Goal: Book appointment/travel/reservation

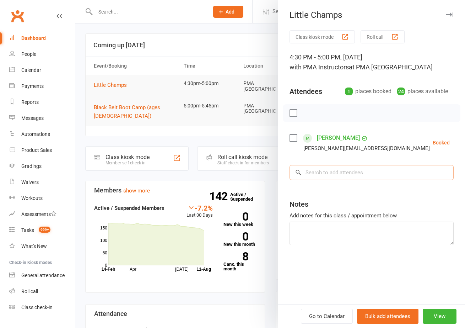
click at [351, 169] on input "search" at bounding box center [372, 172] width 164 height 15
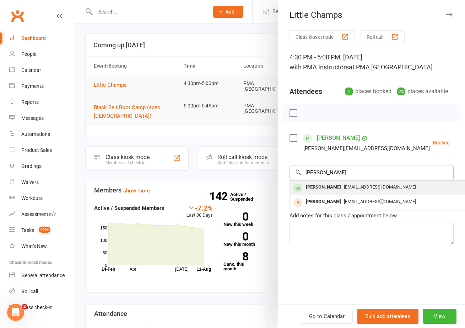
type input "[PERSON_NAME]"
click at [324, 189] on div "[PERSON_NAME]" at bounding box center [323, 187] width 41 height 10
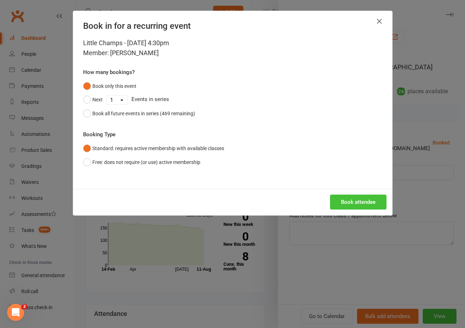
click at [336, 200] on button "Book attendee" at bounding box center [358, 201] width 57 height 15
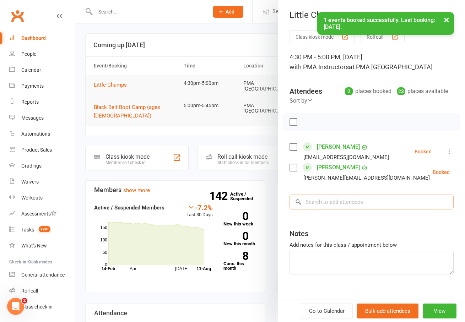
click at [326, 204] on input "search" at bounding box center [372, 202] width 164 height 15
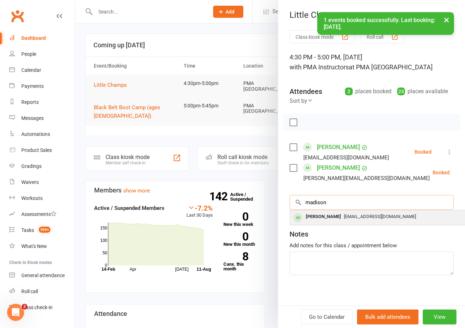
type input "madison"
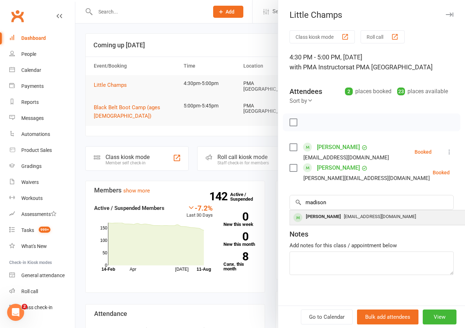
click at [320, 211] on div "[PERSON_NAME]" at bounding box center [323, 216] width 41 height 10
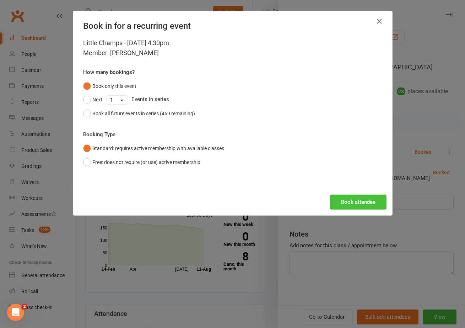
click at [342, 195] on button "Book attendee" at bounding box center [358, 201] width 57 height 15
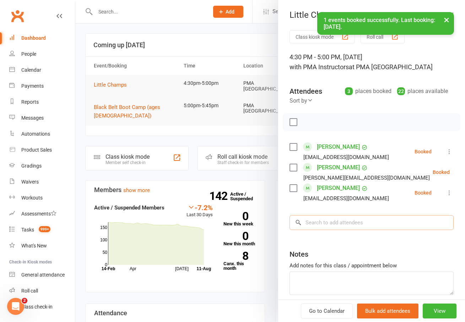
click at [347, 218] on input "search" at bounding box center [372, 222] width 164 height 15
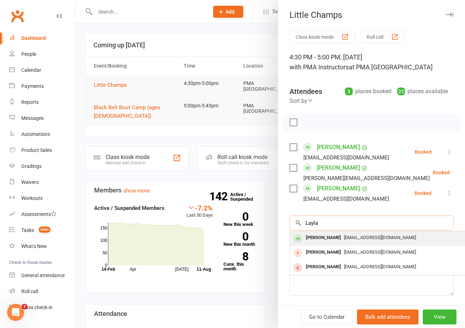
type input "Layla"
click at [320, 241] on div "[PERSON_NAME]" at bounding box center [323, 237] width 41 height 10
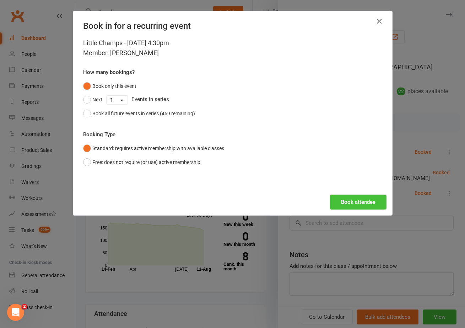
click at [359, 206] on button "Book attendee" at bounding box center [358, 201] width 57 height 15
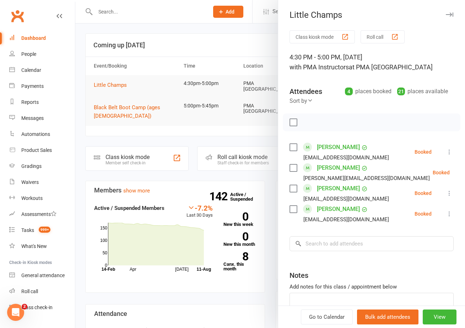
click at [446, 151] on icon at bounding box center [449, 151] width 7 height 7
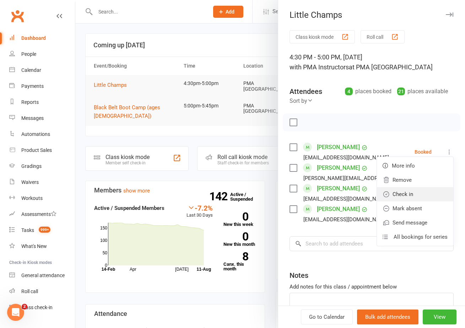
click at [407, 190] on link "Check in" at bounding box center [415, 194] width 76 height 14
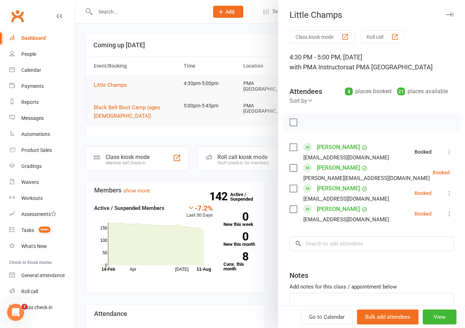
click at [440, 167] on li "[PERSON_NAME] [PERSON_NAME][EMAIL_ADDRESS][DOMAIN_NAME] Booked More info Remove…" at bounding box center [372, 172] width 164 height 21
click at [464, 170] on icon at bounding box center [467, 172] width 7 height 7
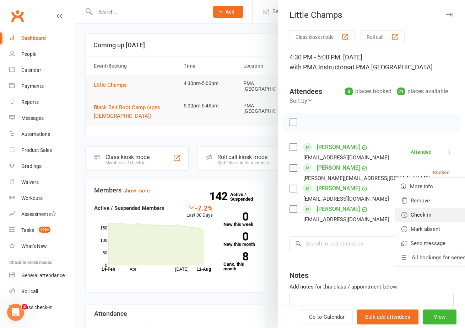
click at [395, 216] on link "Check in" at bounding box center [433, 215] width 76 height 14
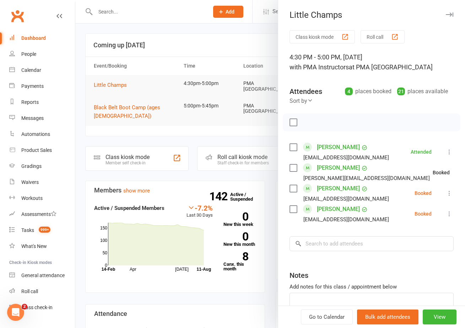
click at [443, 184] on div "Class kiosk mode Roll call 4:30 PM - 5:00 PM, [DATE] with PMA Instructors at PM…" at bounding box center [371, 190] width 187 height 321
click at [446, 195] on icon at bounding box center [449, 192] width 7 height 7
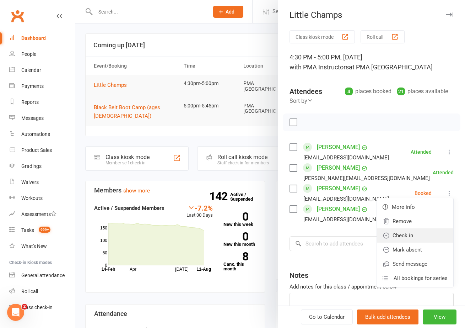
click at [404, 234] on link "Check in" at bounding box center [415, 235] width 76 height 14
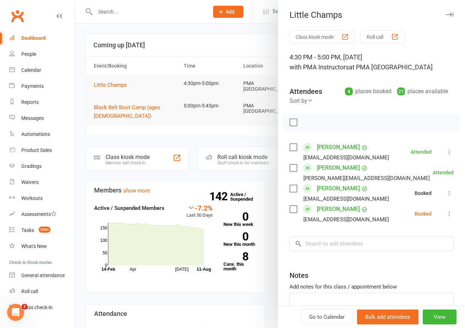
drag, startPoint x: 437, startPoint y: 207, endPoint x: 438, endPoint y: 217, distance: 10.0
click at [437, 207] on li "[PERSON_NAME] [EMAIL_ADDRESS][DOMAIN_NAME] Booked More info Remove Check in Mar…" at bounding box center [372, 213] width 164 height 21
click at [437, 219] on li "[PERSON_NAME] [EMAIL_ADDRESS][DOMAIN_NAME] Booked More info Remove Check in Mar…" at bounding box center [372, 213] width 164 height 21
click at [446, 211] on icon at bounding box center [449, 213] width 7 height 7
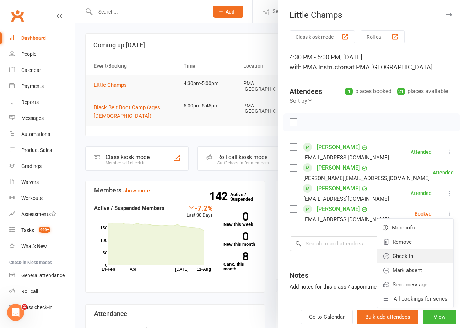
click at [395, 258] on link "Check in" at bounding box center [415, 256] width 76 height 14
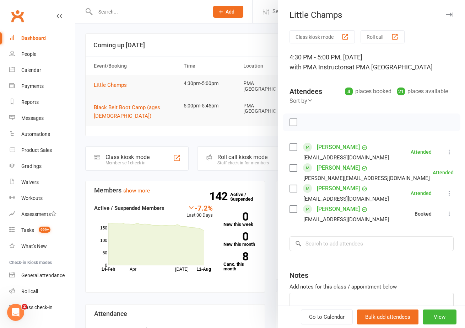
click at [193, 128] on div at bounding box center [270, 164] width 390 height 328
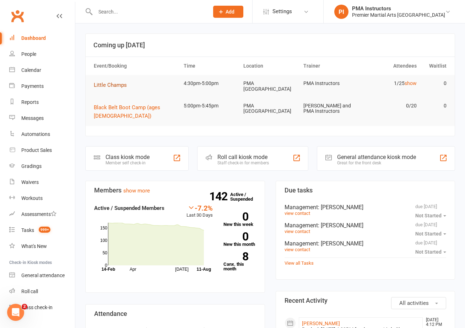
click at [103, 82] on span "Little Champs" at bounding box center [110, 85] width 33 height 6
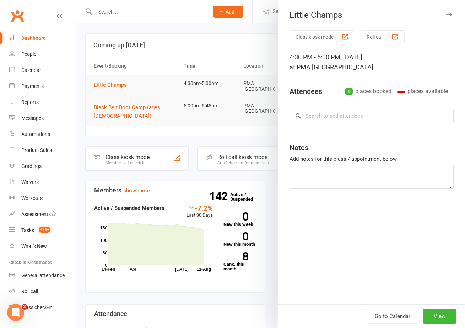
click at [103, 83] on div at bounding box center [270, 164] width 390 height 328
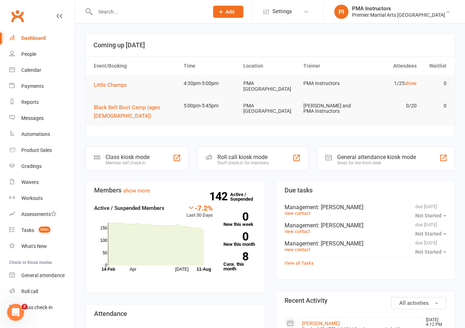
click at [103, 83] on span "Little Champs" at bounding box center [110, 85] width 33 height 6
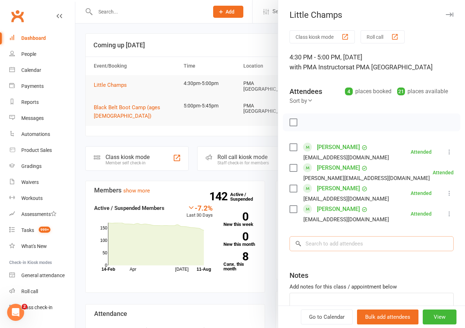
drag, startPoint x: 328, startPoint y: 245, endPoint x: 327, endPoint y: 241, distance: 4.2
click at [329, 245] on input "search" at bounding box center [372, 243] width 164 height 15
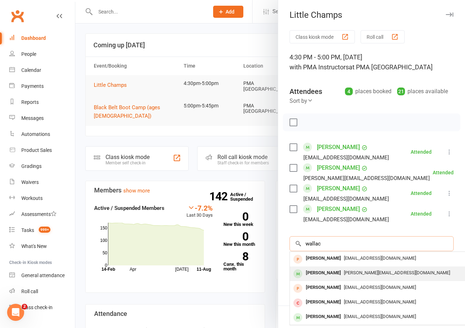
type input "wallac"
click at [323, 278] on div "Penelope Wallace [EMAIL_ADDRESS][DOMAIN_NAME]" at bounding box center [396, 273] width 213 height 15
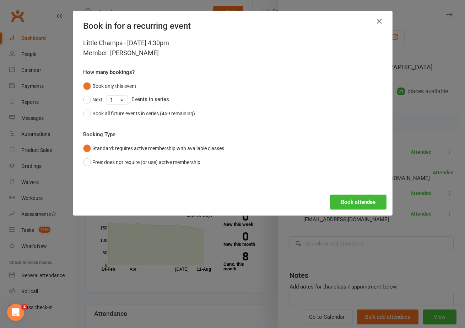
click at [366, 206] on button "Book attendee" at bounding box center [358, 201] width 57 height 15
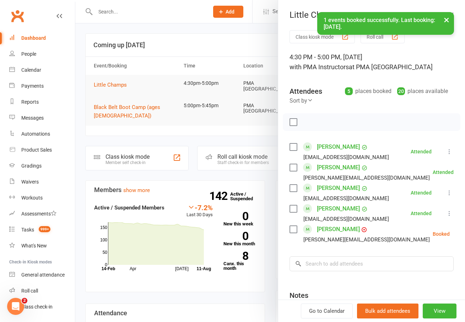
click at [464, 237] on icon at bounding box center [467, 234] width 7 height 7
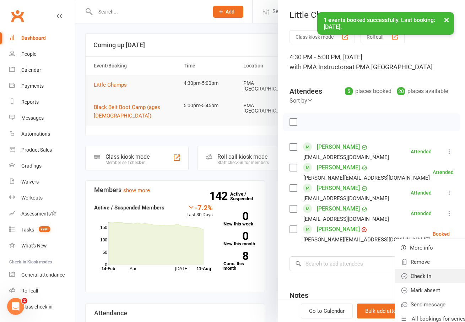
click at [397, 281] on link "Check in" at bounding box center [433, 276] width 76 height 14
